Goal: Information Seeking & Learning: Learn about a topic

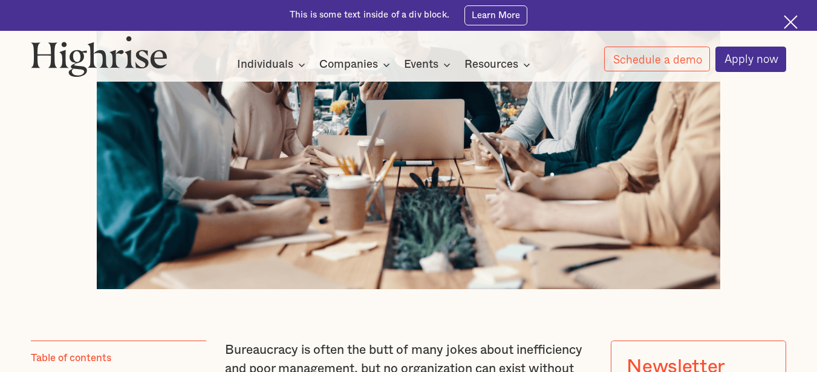
scroll to position [544, 0]
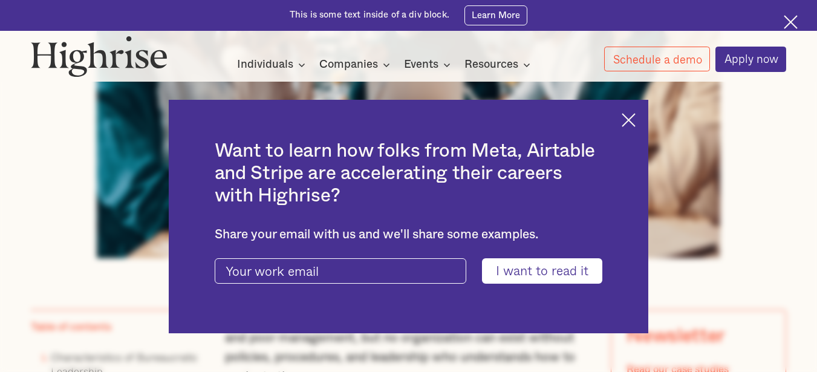
click at [633, 120] on img at bounding box center [628, 120] width 14 height 14
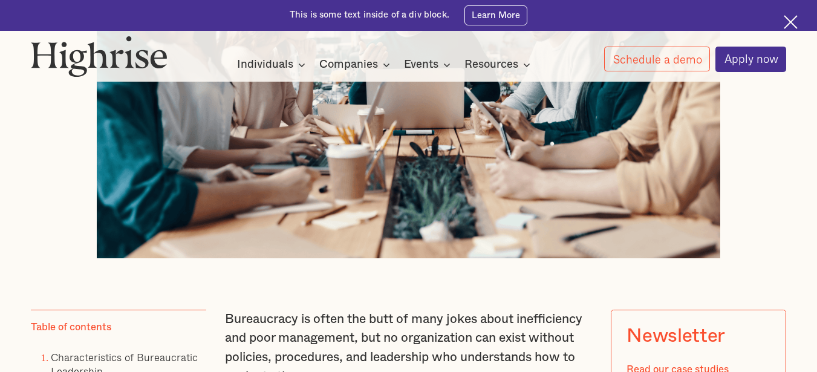
click at [792, 24] on img at bounding box center [790, 22] width 14 height 14
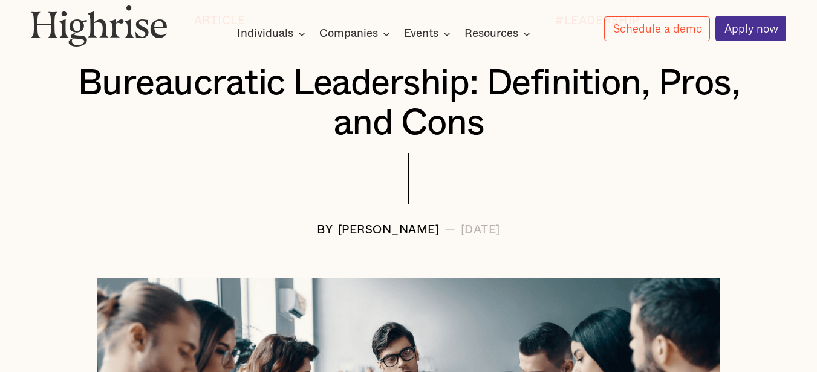
scroll to position [150, 0]
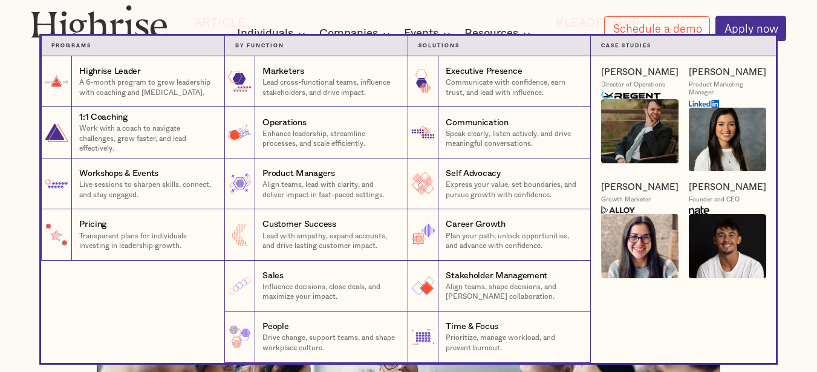
click at [15, 325] on nav "Programs 1 Highrise Leader A 6-month program to grow leadership with coaching a…" at bounding box center [408, 199] width 817 height 327
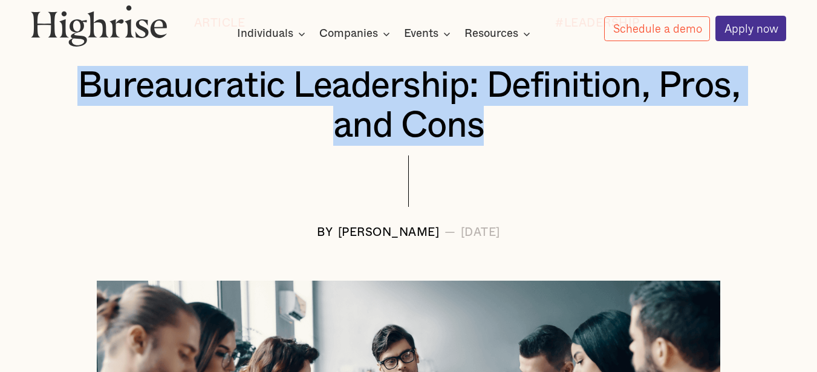
drag, startPoint x: 481, startPoint y: 134, endPoint x: 83, endPoint y: 99, distance: 398.7
click at [83, 99] on h1 "Bureaucratic Leadership: Definition, Pros, and Cons" at bounding box center [408, 106] width 693 height 80
copy h1 "Bureaucratic Leadership: Definition, Pros, and Cons"
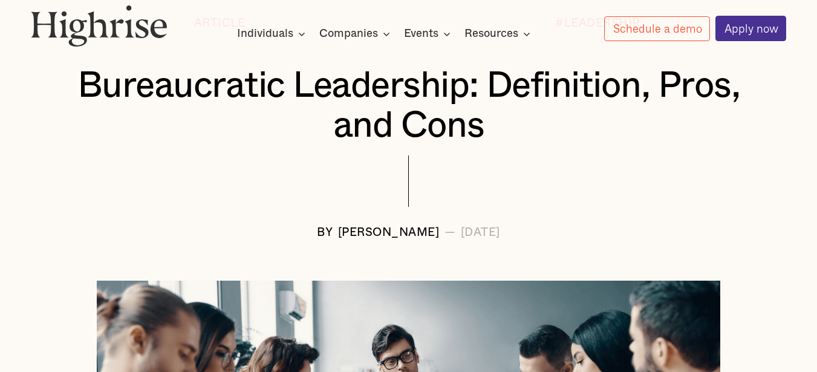
click at [213, 202] on div at bounding box center [409, 190] width 756 height 71
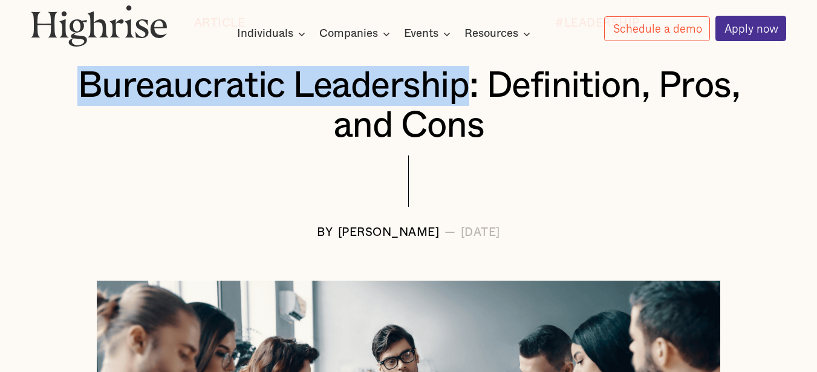
drag, startPoint x: 468, startPoint y: 94, endPoint x: 83, endPoint y: 95, distance: 385.0
click at [83, 95] on h1 "Bureaucratic Leadership: Definition, Pros, and Cons" at bounding box center [408, 106] width 693 height 80
copy h1 "Bureaucratic Leadership"
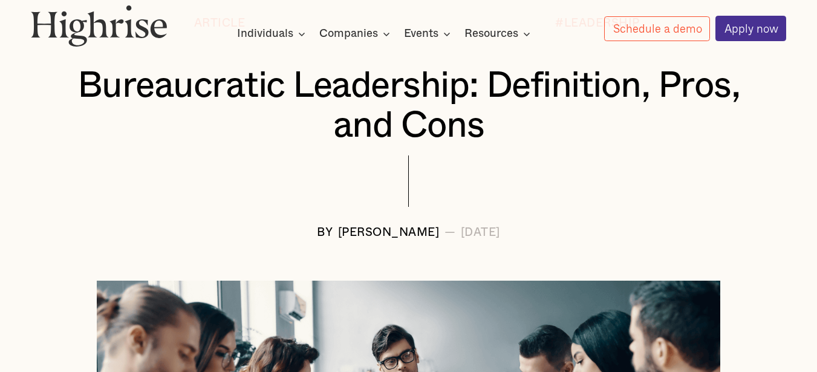
click at [595, 182] on div at bounding box center [409, 190] width 756 height 71
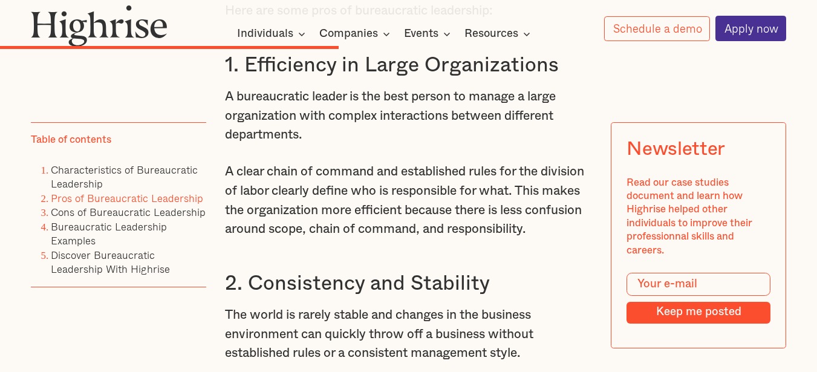
scroll to position [4200, 0]
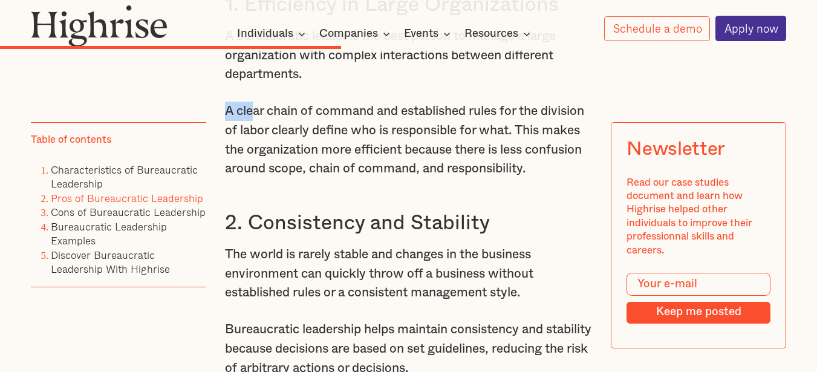
drag, startPoint x: 222, startPoint y: 167, endPoint x: 250, endPoint y: 170, distance: 28.0
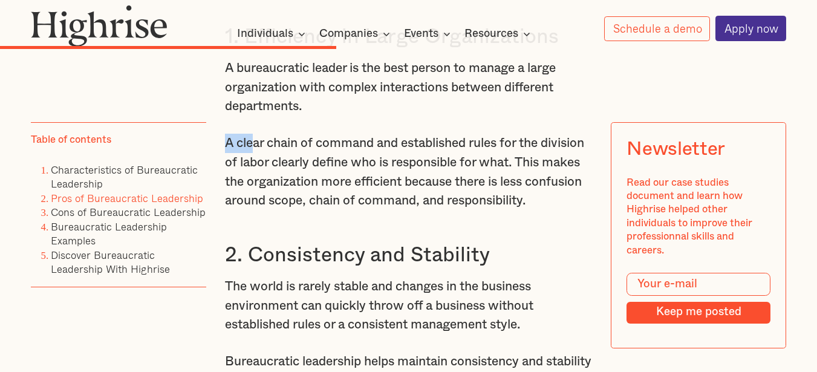
scroll to position [4140, 0]
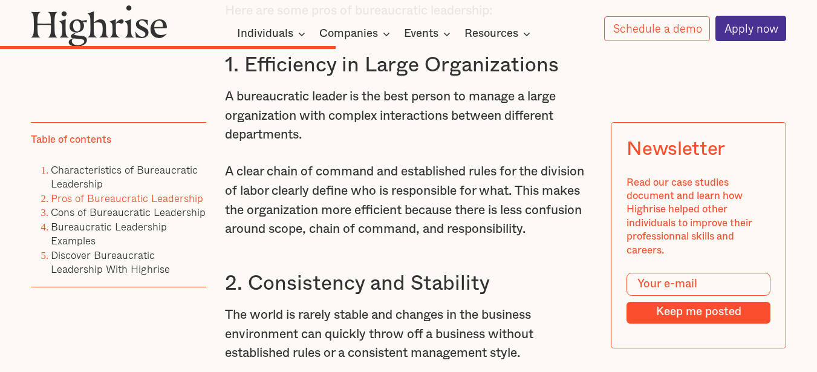
click at [328, 239] on p "A clear chain of command and established rules for the division of labor clearl…" at bounding box center [408, 200] width 367 height 77
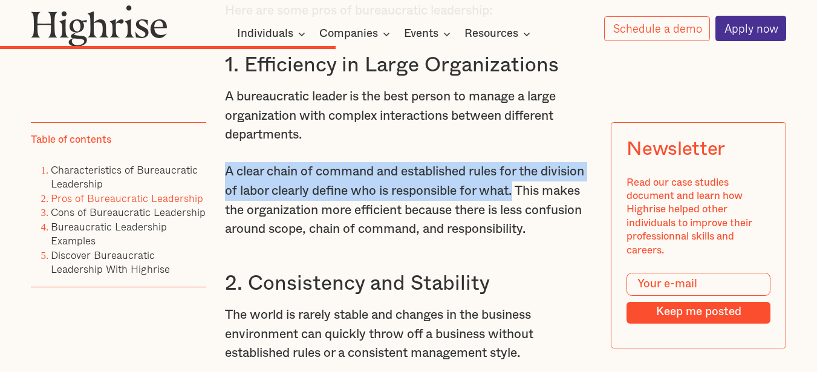
drag, startPoint x: 568, startPoint y: 245, endPoint x: 225, endPoint y: 233, distance: 342.9
click at [225, 233] on p "A clear chain of command and established rules for the division of labor clearl…" at bounding box center [408, 200] width 367 height 77
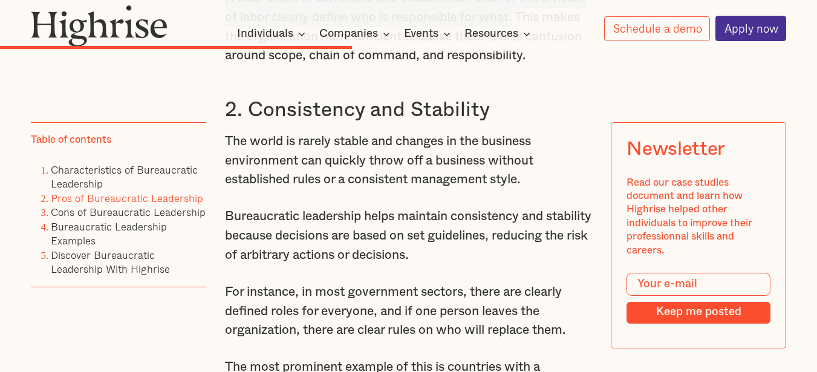
scroll to position [4321, 0]
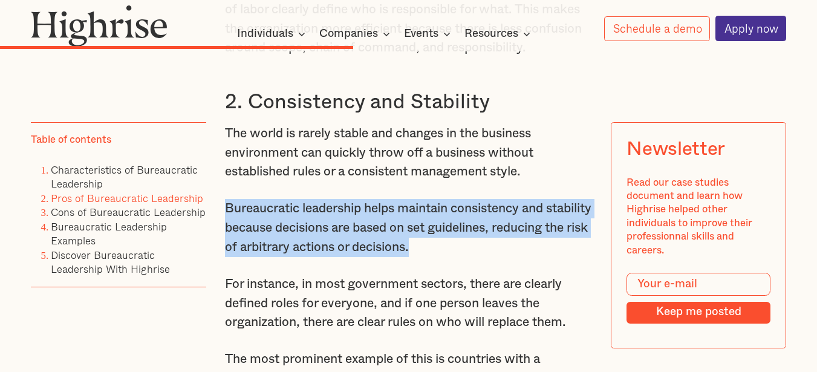
drag, startPoint x: 519, startPoint y: 322, endPoint x: 224, endPoint y: 289, distance: 296.8
click at [225, 256] on p "Bureaucratic leadership helps maintain consistency and stability because decisi…" at bounding box center [408, 227] width 367 height 57
copy p "Bureaucratic leadership helps maintain consistency and stability because decisi…"
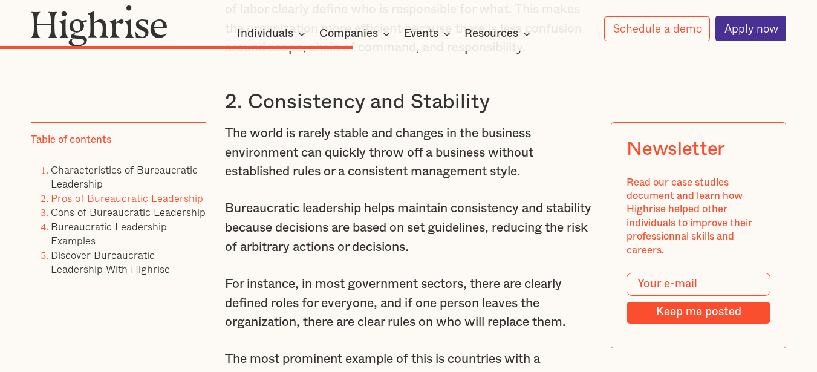
click at [422, 115] on h3 "2. Consistency and Stability" at bounding box center [408, 101] width 367 height 25
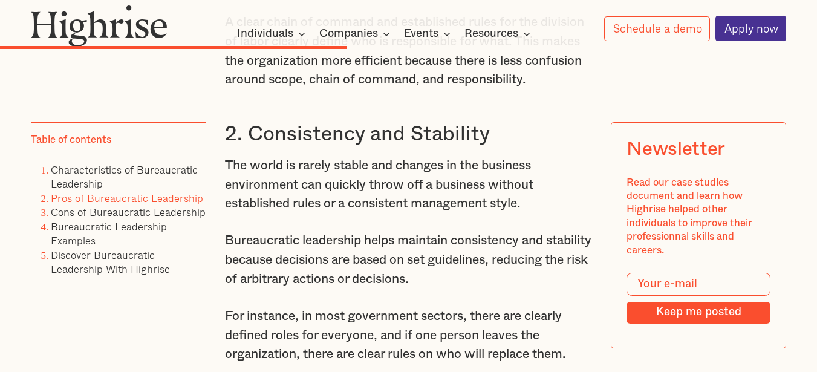
scroll to position [4200, 0]
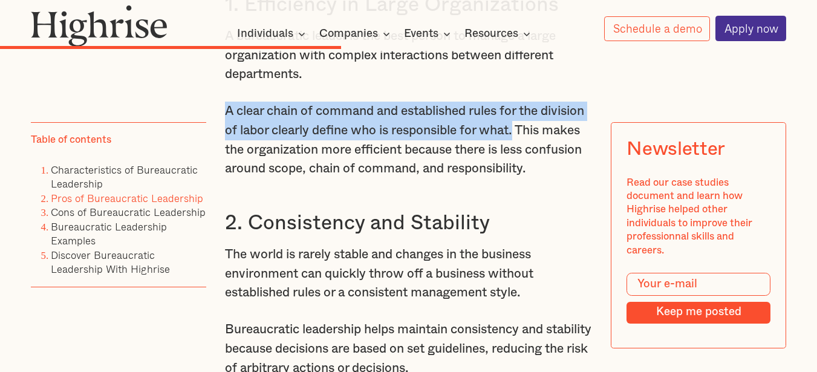
drag, startPoint x: 561, startPoint y: 180, endPoint x: 215, endPoint y: 161, distance: 346.9
copy p "A clear chain of command and established rules for the division of labor clearl…"
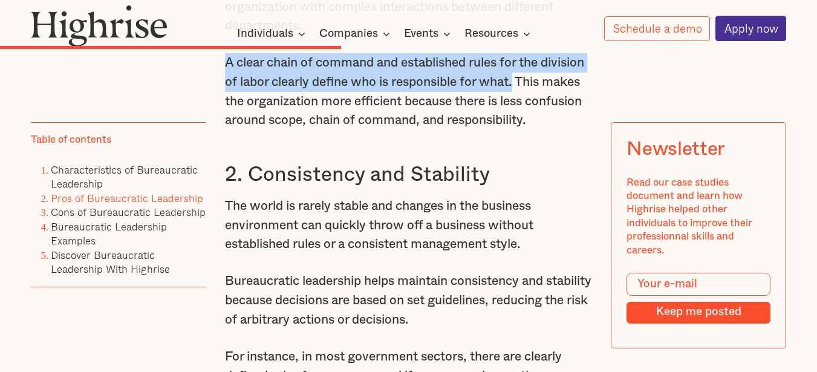
scroll to position [4260, 0]
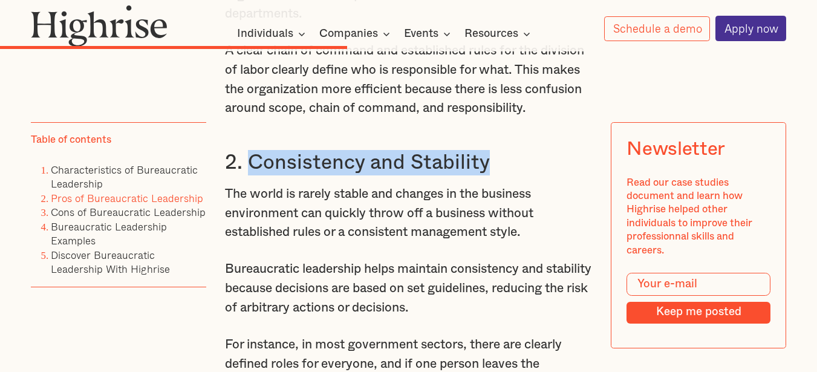
drag, startPoint x: 488, startPoint y: 242, endPoint x: 244, endPoint y: 247, distance: 243.6
click at [244, 175] on h3 "2. Consistency and Stability" at bounding box center [408, 162] width 367 height 25
copy h3 "Consistency and Stability"
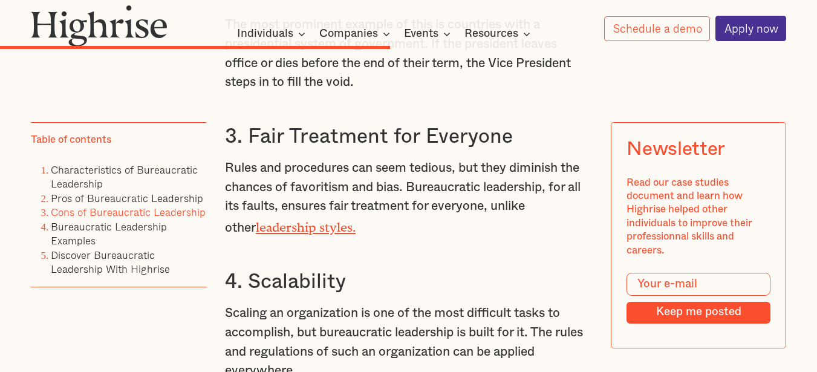
scroll to position [4623, 0]
